Goal: Task Accomplishment & Management: Manage account settings

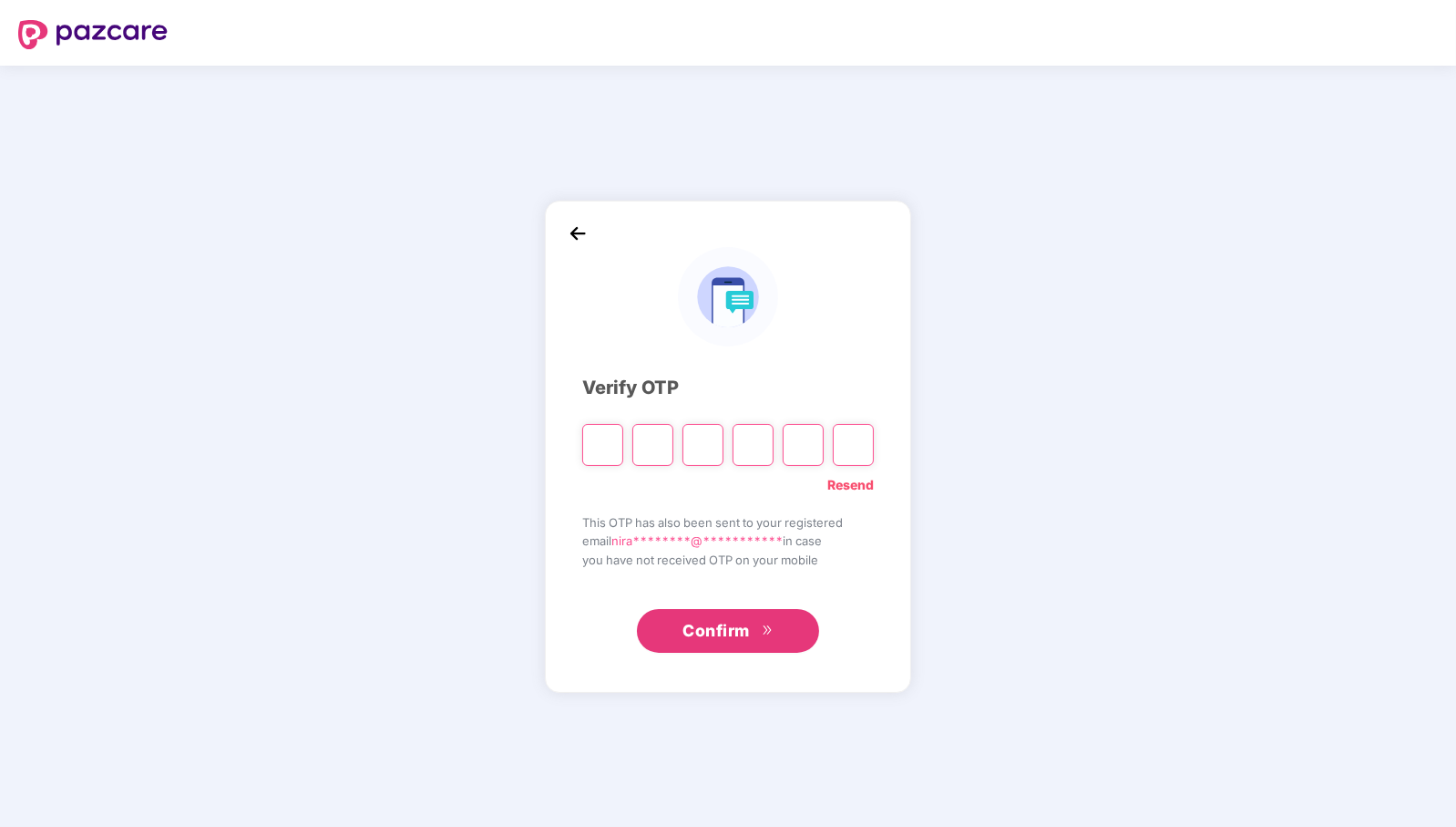
click at [864, 486] on link "Resend" at bounding box center [851, 484] width 47 height 20
click at [606, 446] on input "Please enter verification code. Digit 1" at bounding box center [602, 444] width 41 height 42
paste input "*"
type input "*"
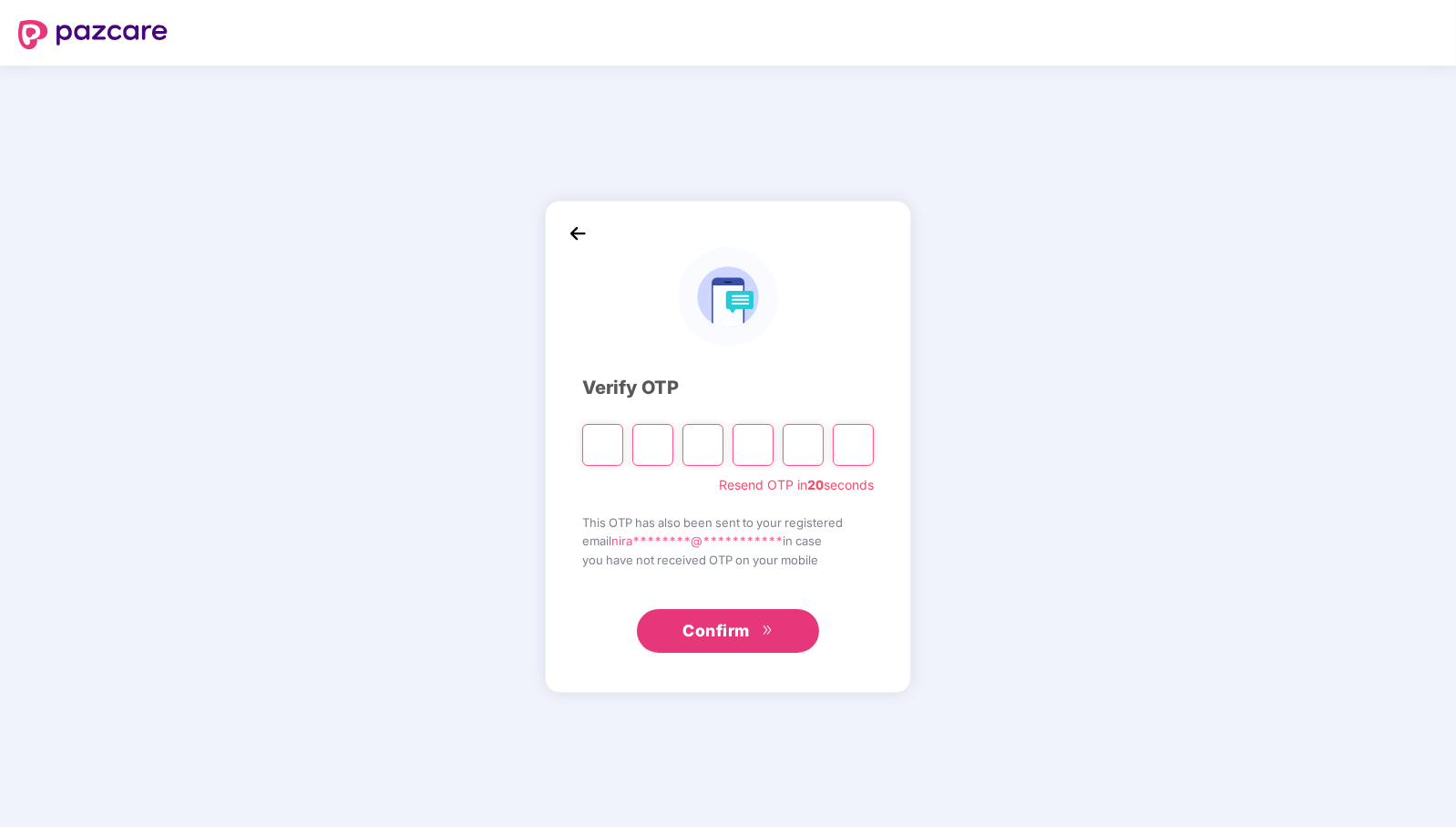
type input "*"
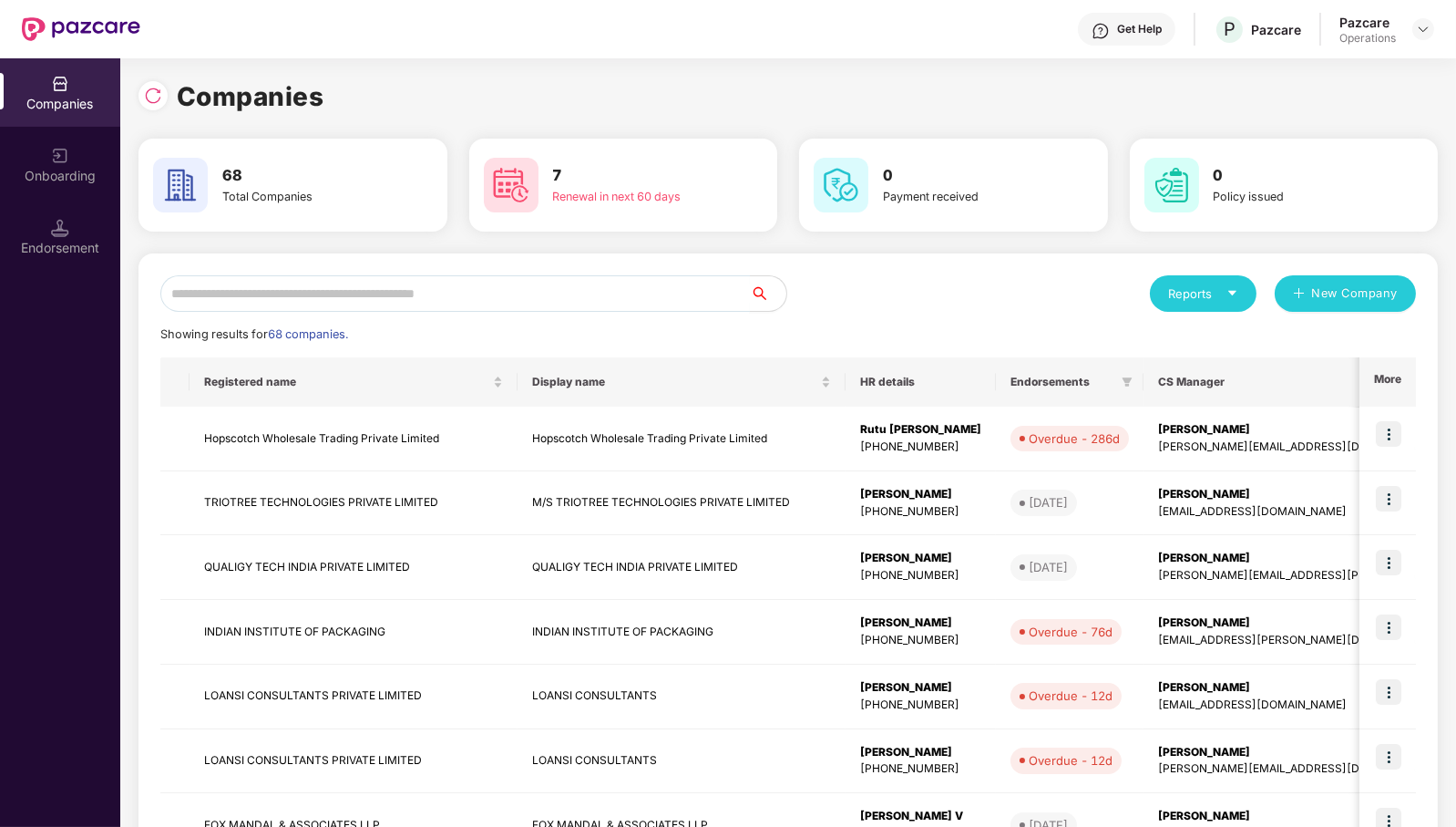
click at [642, 295] on input "text" at bounding box center [456, 293] width 590 height 36
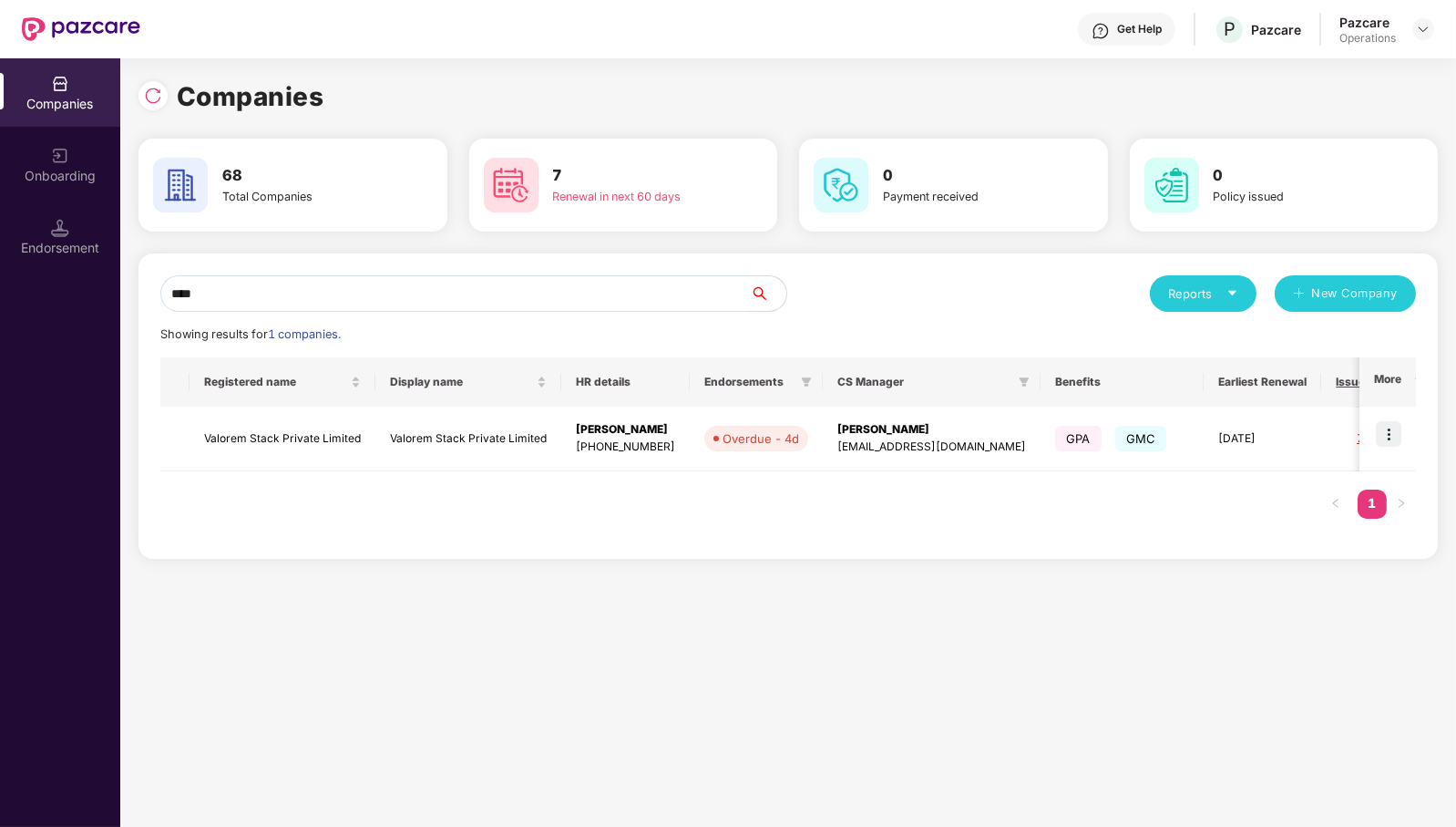
scroll to position [0, 1]
type input "****"
click at [1394, 429] on img at bounding box center [1388, 433] width 26 height 26
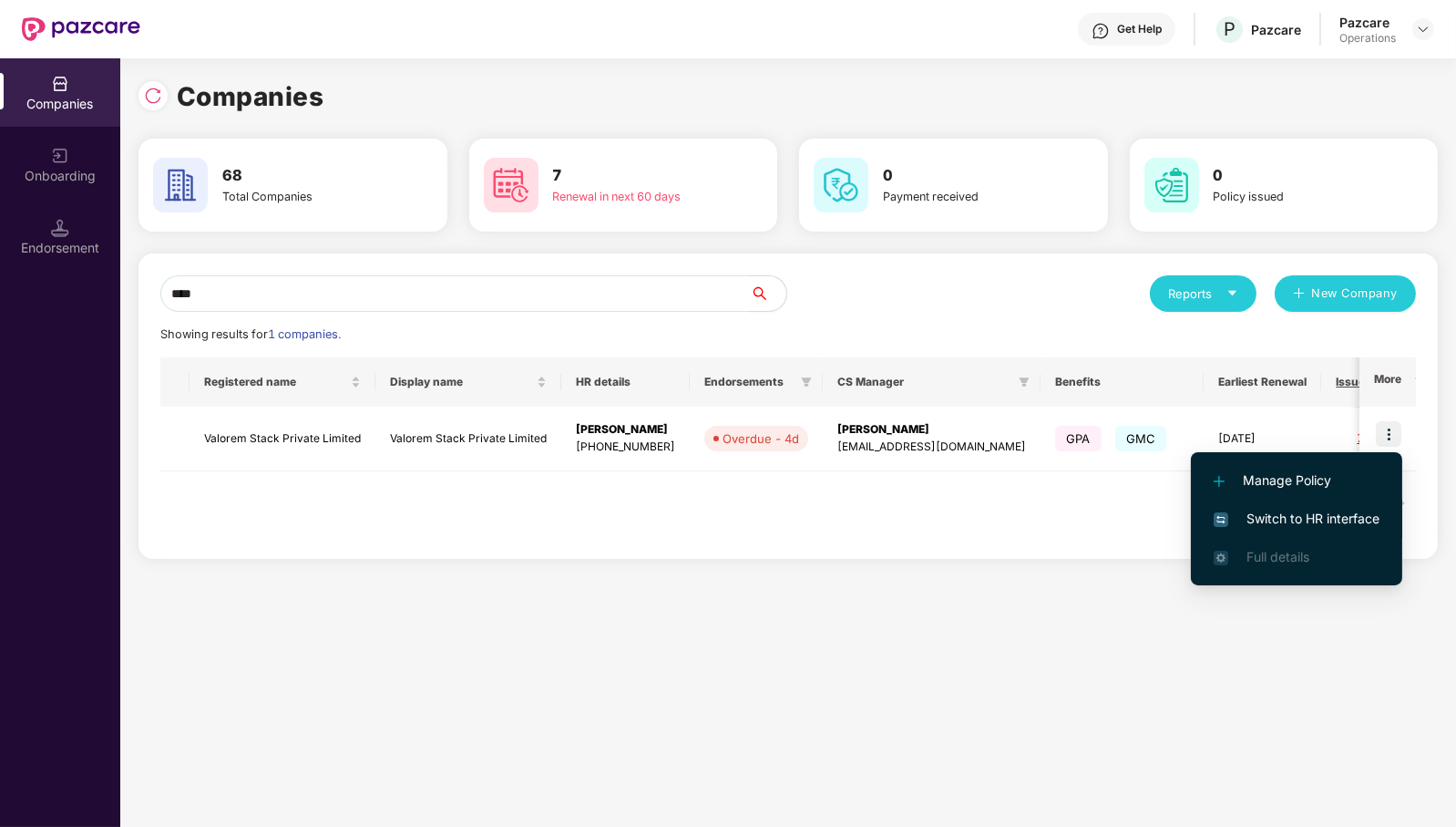
click at [1344, 512] on span "Switch to HR interface" at bounding box center [1297, 518] width 166 height 20
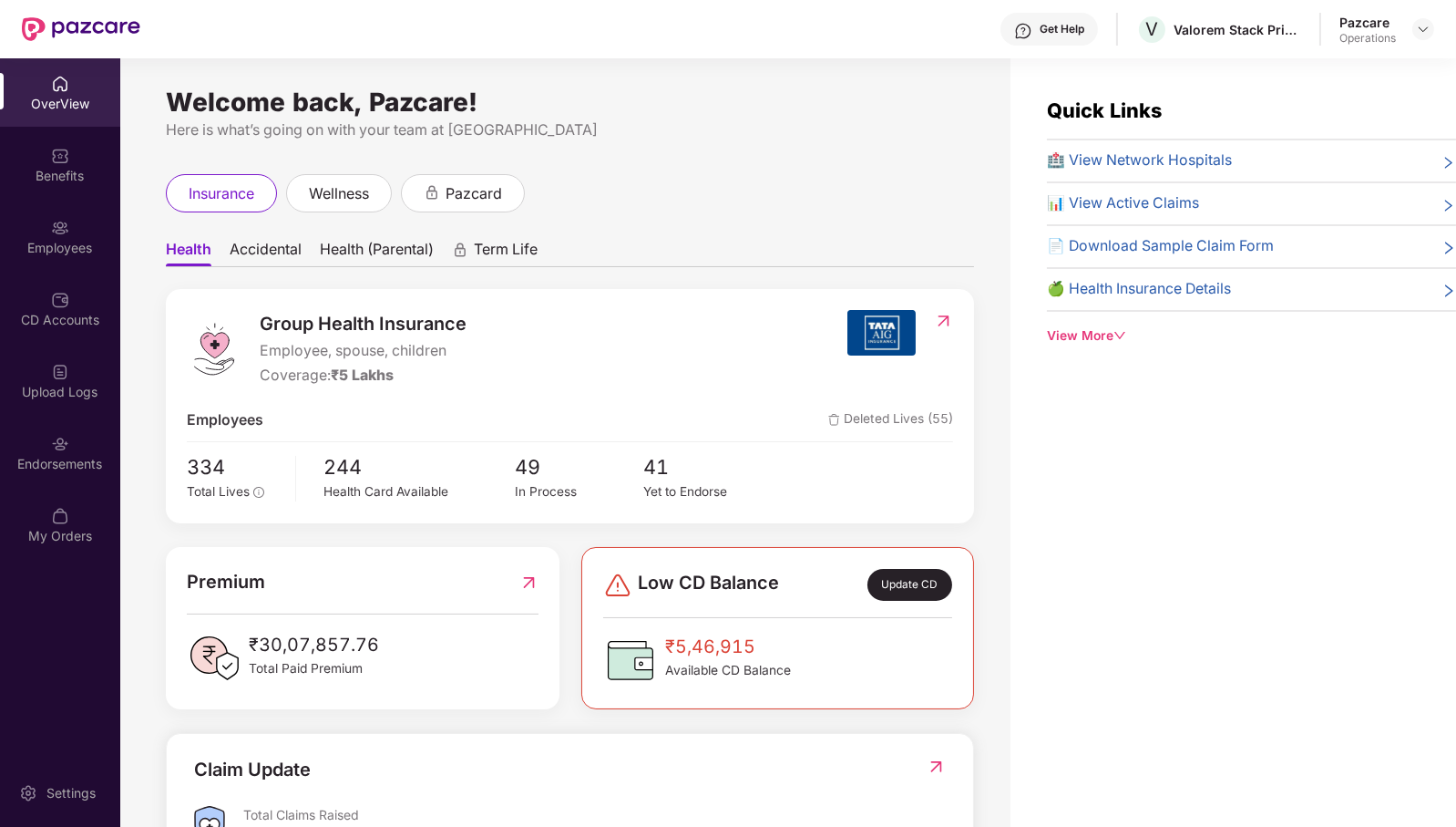
click at [266, 255] on span "Accidental" at bounding box center [266, 253] width 72 height 27
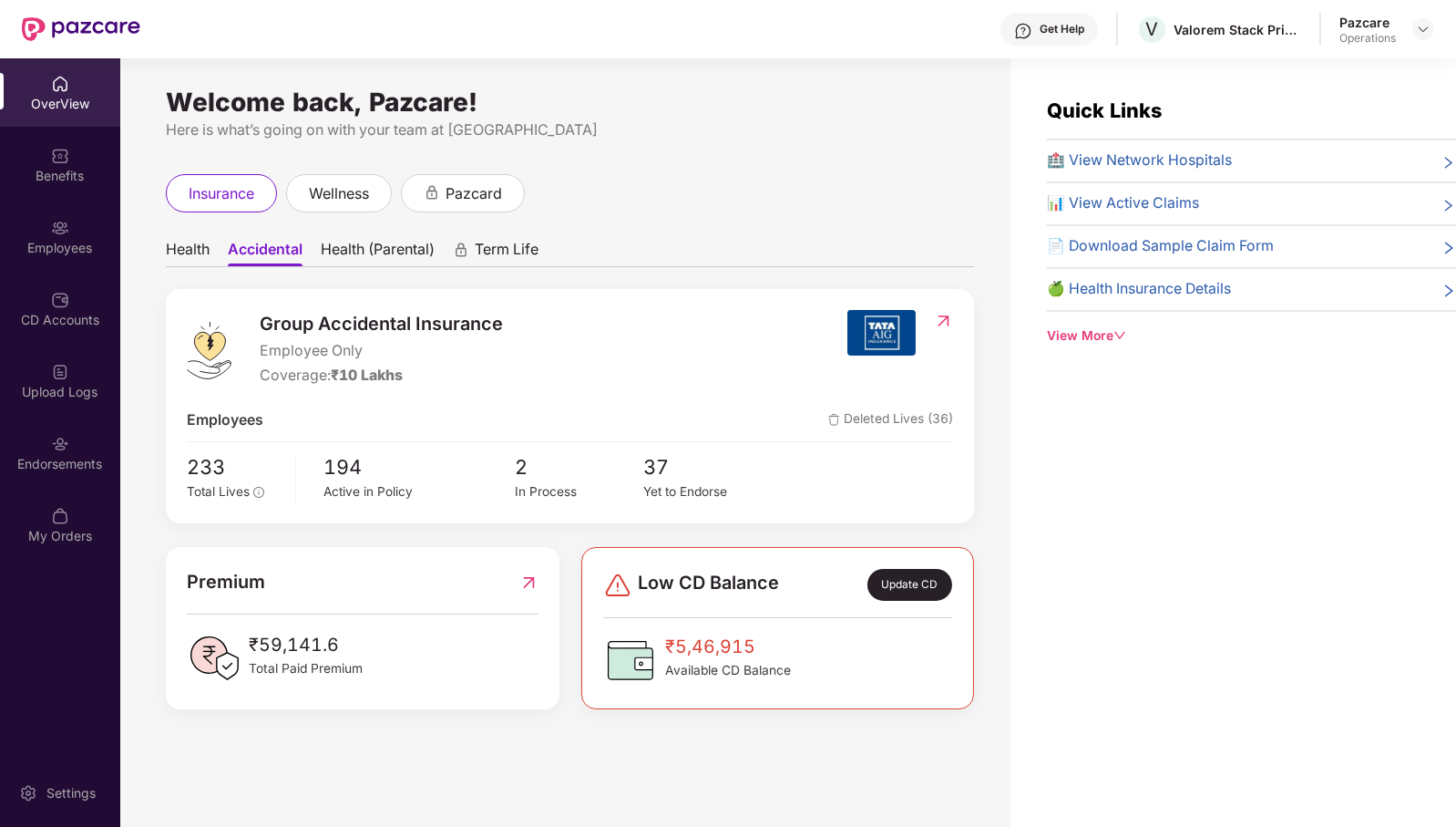
click at [361, 254] on span "Health (Parental)" at bounding box center [378, 253] width 114 height 27
